Goal: Navigation & Orientation: Understand site structure

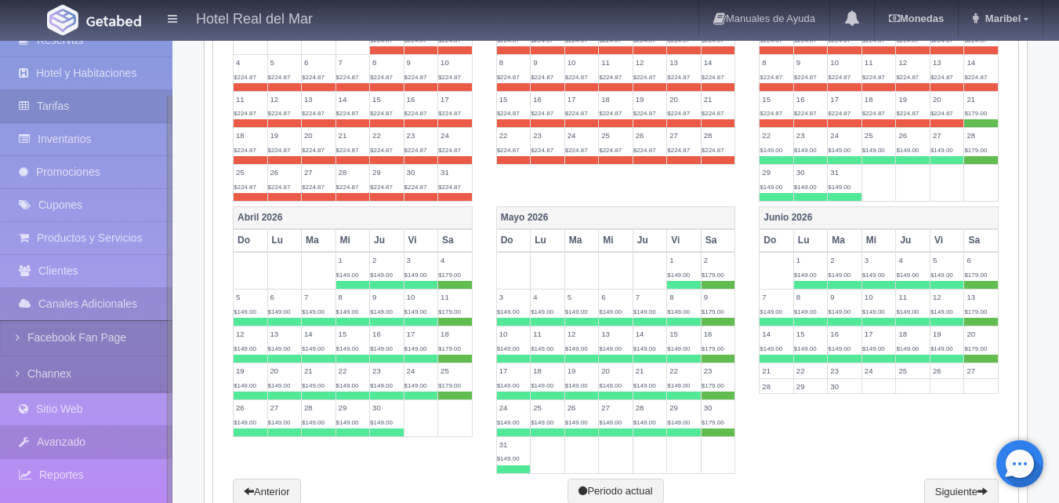
scroll to position [957, 0]
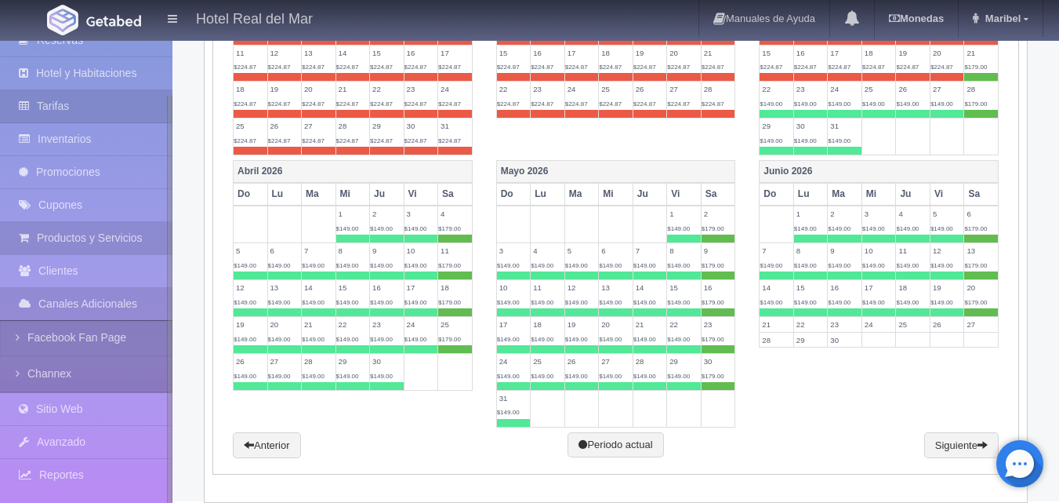
click at [53, 237] on link "Productos y Servicios" at bounding box center [86, 238] width 173 height 32
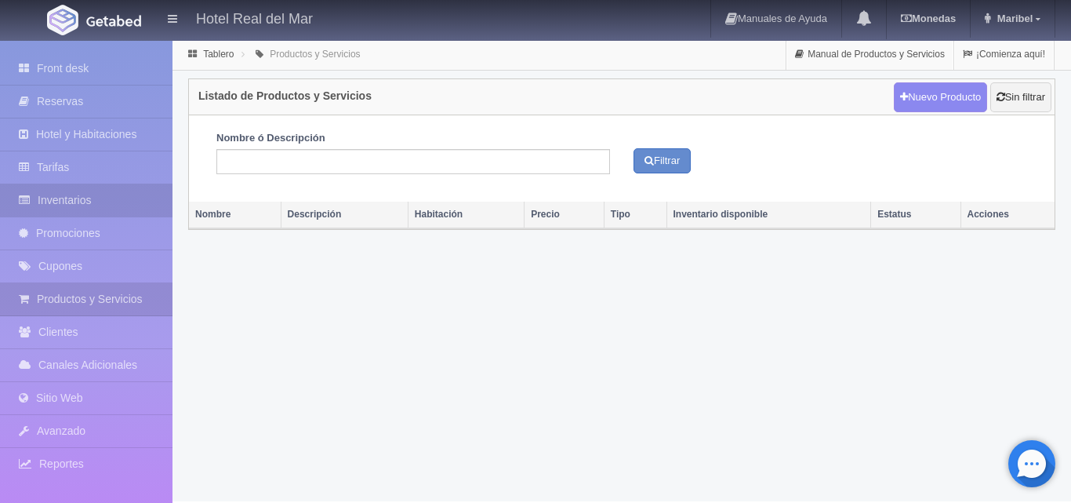
click at [24, 203] on icon at bounding box center [28, 200] width 19 height 16
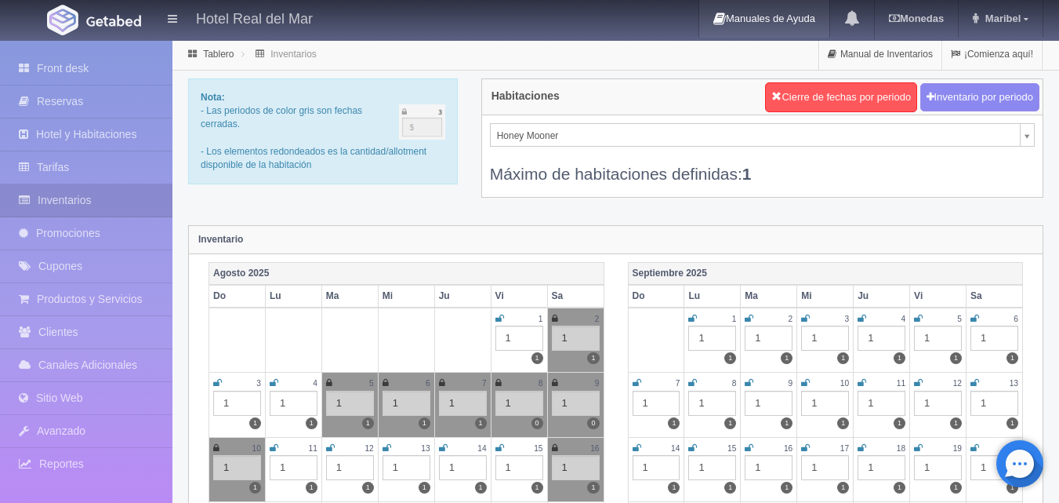
click at [757, 16] on link "Manuales de Ayuda" at bounding box center [764, 19] width 130 height 38
click at [1004, 56] on link "¡Comienza aquí!" at bounding box center [993, 54] width 100 height 31
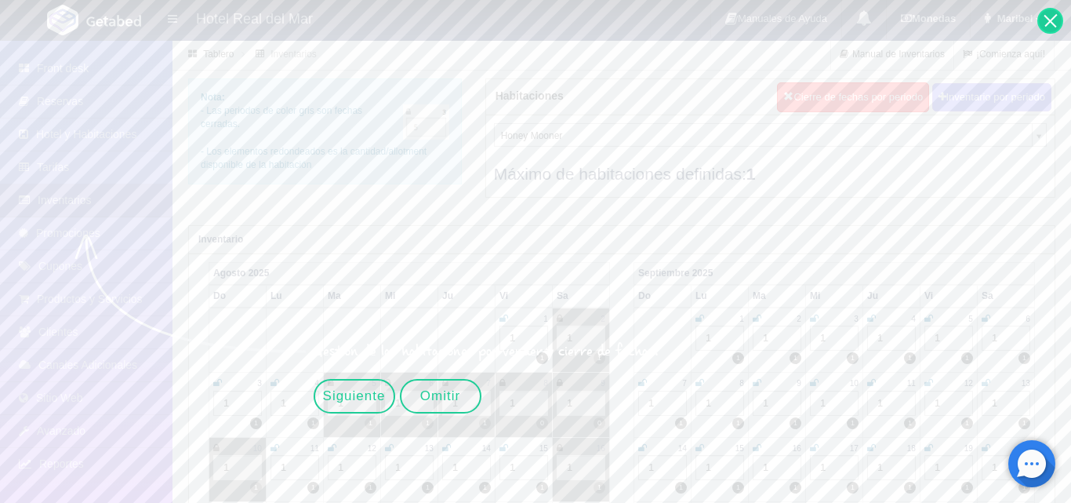
click at [1051, 24] on div at bounding box center [1050, 21] width 26 height 26
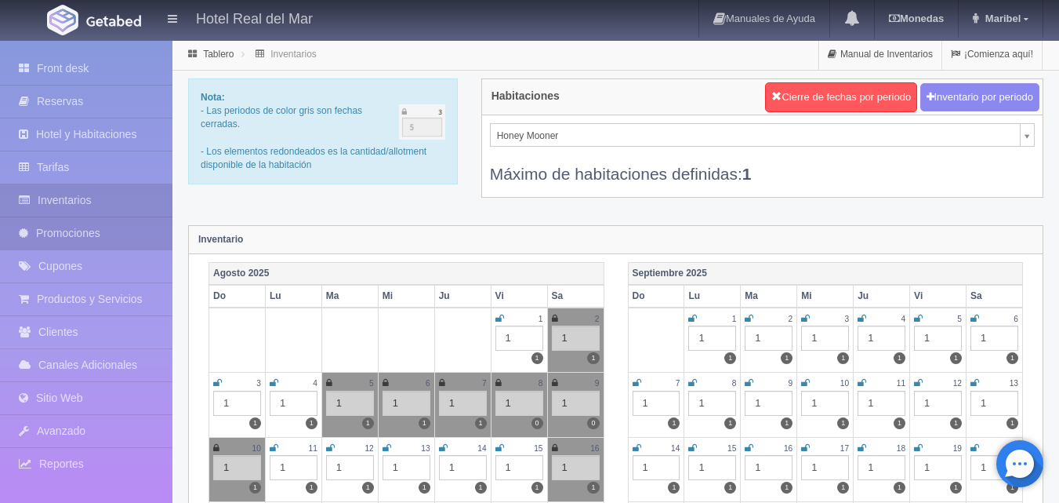
click at [45, 232] on link "Promociones" at bounding box center [86, 233] width 173 height 32
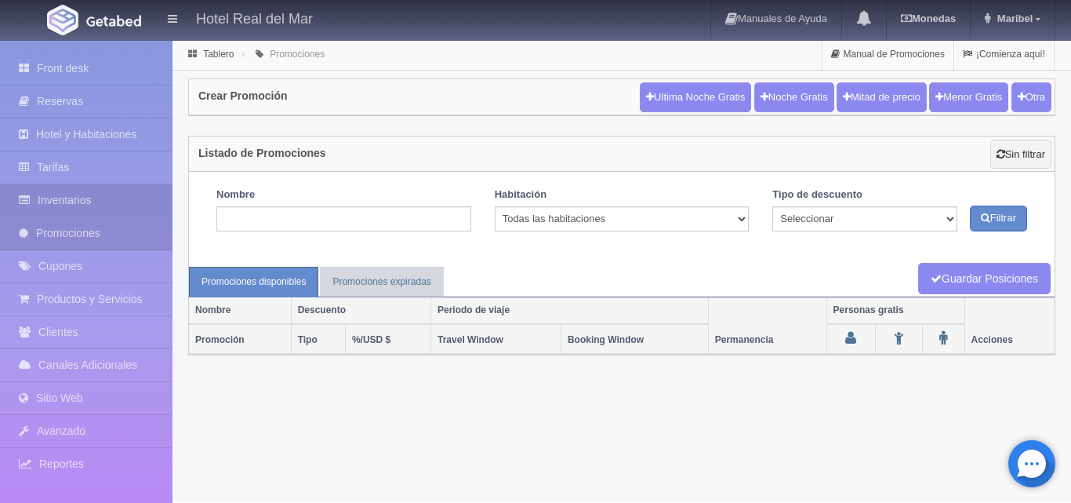
click at [74, 191] on link "Inventarios" at bounding box center [86, 200] width 173 height 32
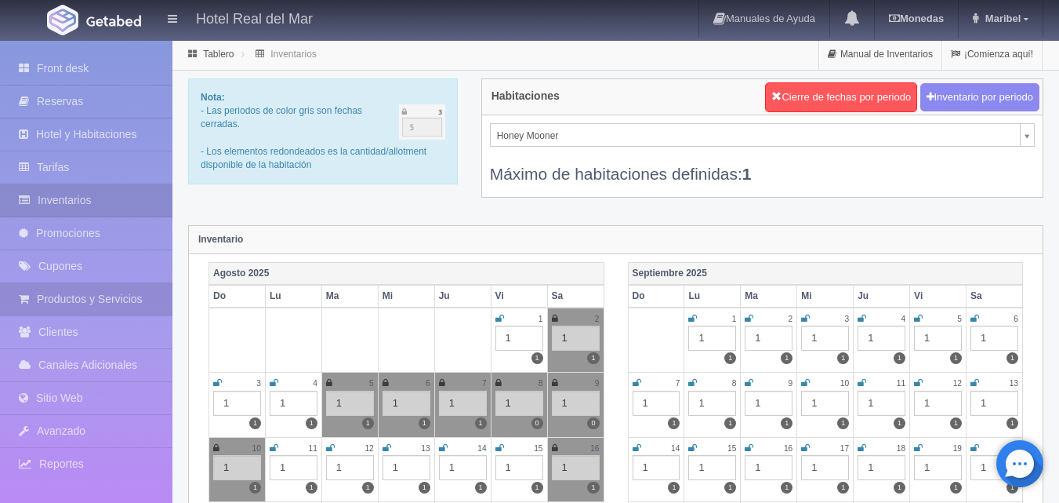
click at [80, 297] on link "Productos y Servicios" at bounding box center [86, 299] width 173 height 32
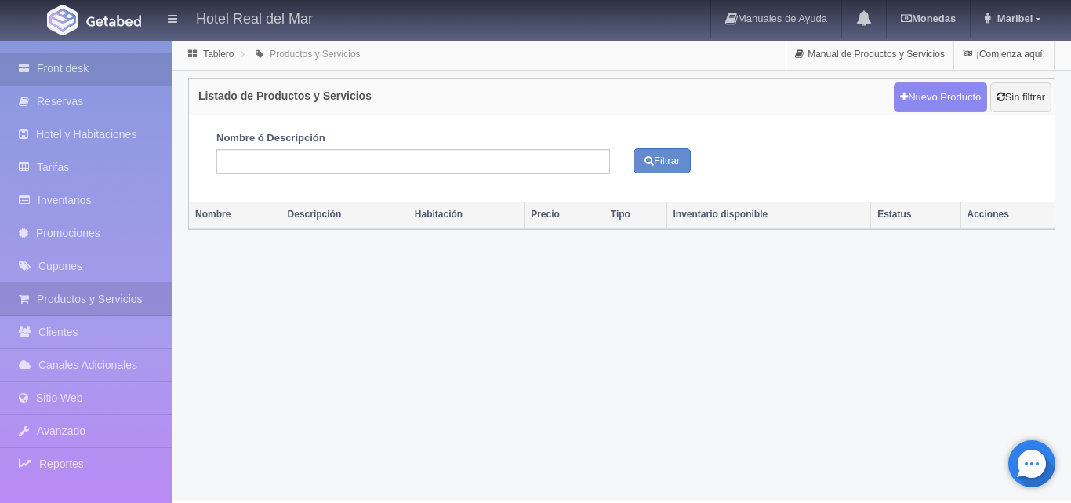
click at [55, 71] on link "Front desk" at bounding box center [86, 69] width 173 height 32
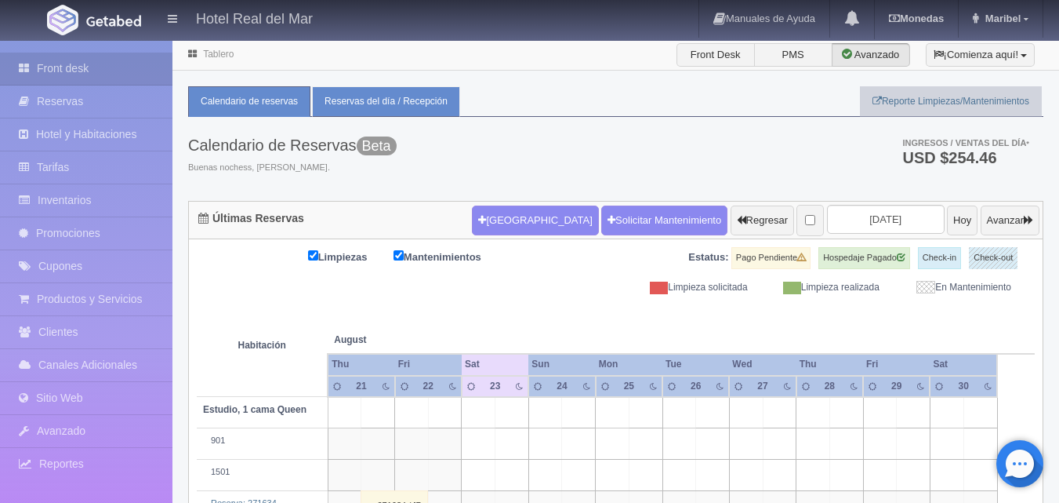
click at [399, 108] on link "Reservas del día / Recepción" at bounding box center [386, 101] width 148 height 31
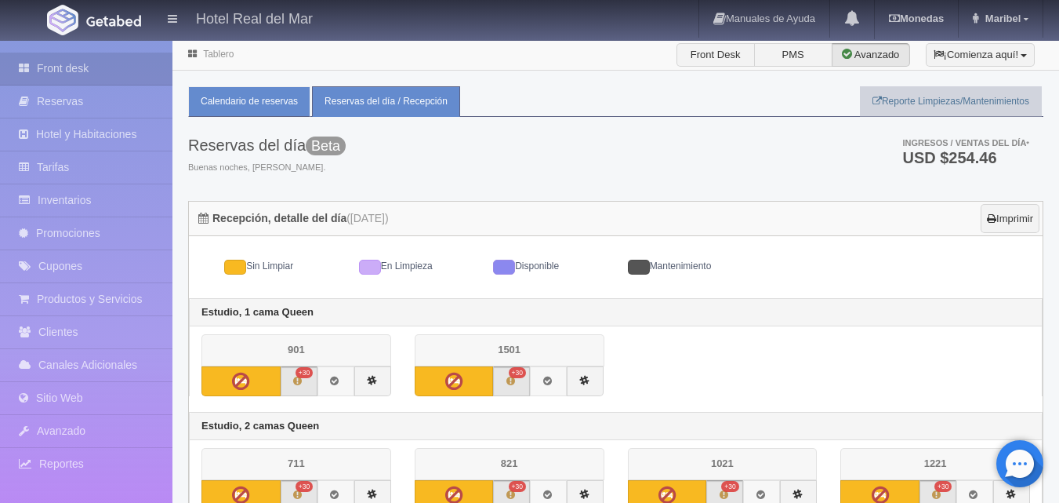
click at [234, 100] on link "Calendario de reservas" at bounding box center [249, 101] width 122 height 31
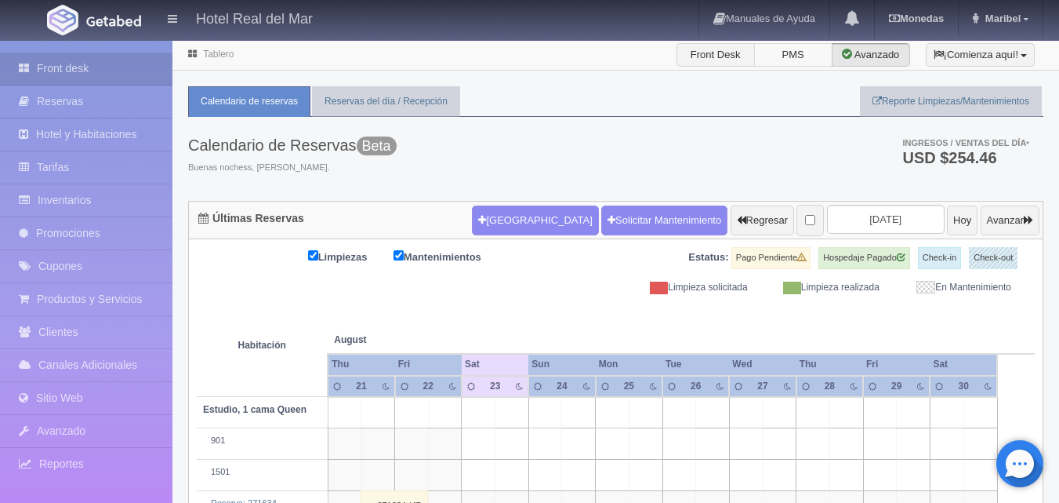
click at [778, 58] on label "PMS" at bounding box center [793, 55] width 78 height 24
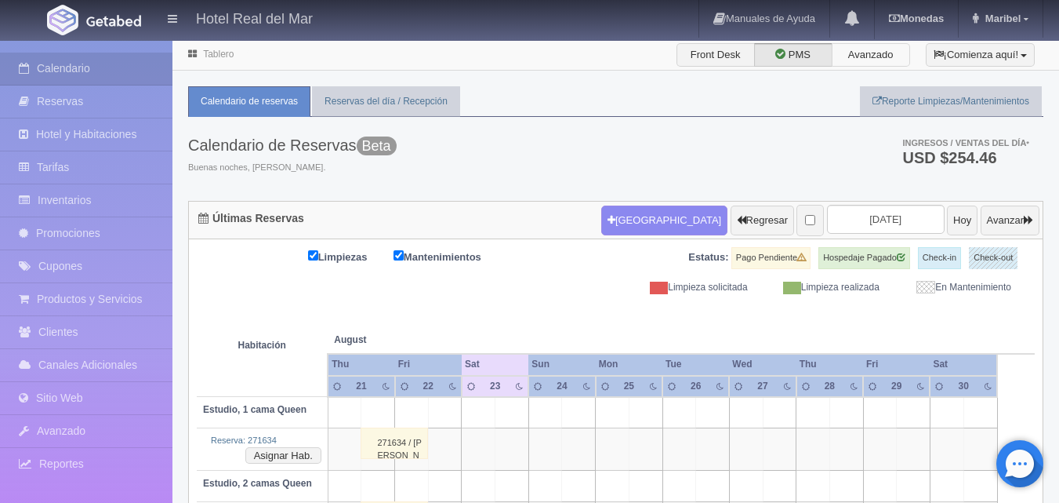
click at [868, 58] on label "Avanzado" at bounding box center [871, 55] width 78 height 24
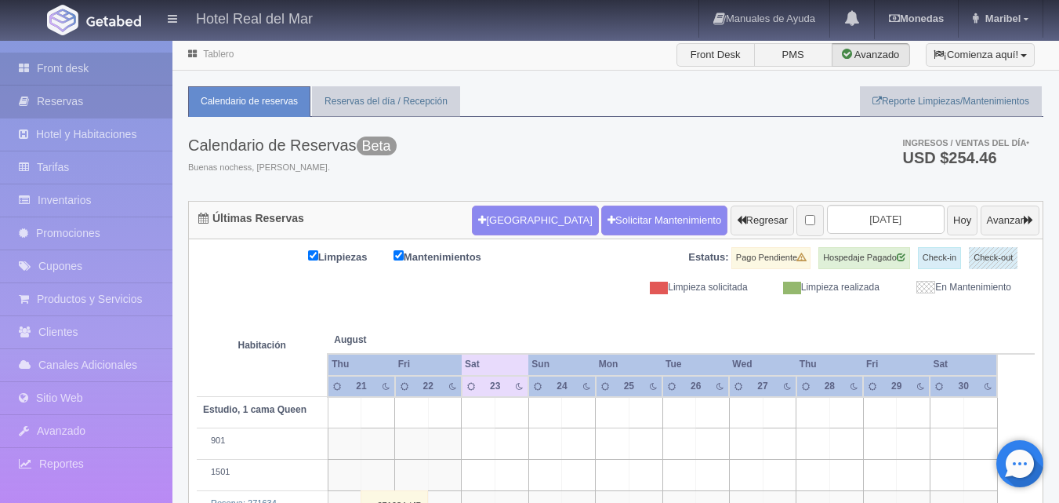
click at [35, 97] on icon at bounding box center [28, 101] width 18 height 16
